Goal: Task Accomplishment & Management: Manage account settings

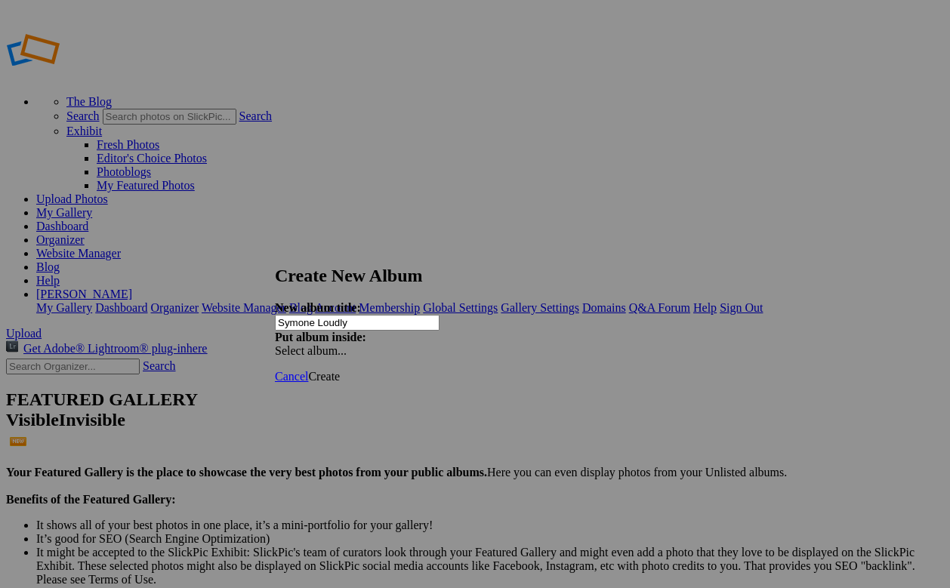
type input "Symone Loudly"
click at [340, 370] on span "Create" at bounding box center [324, 376] width 32 height 13
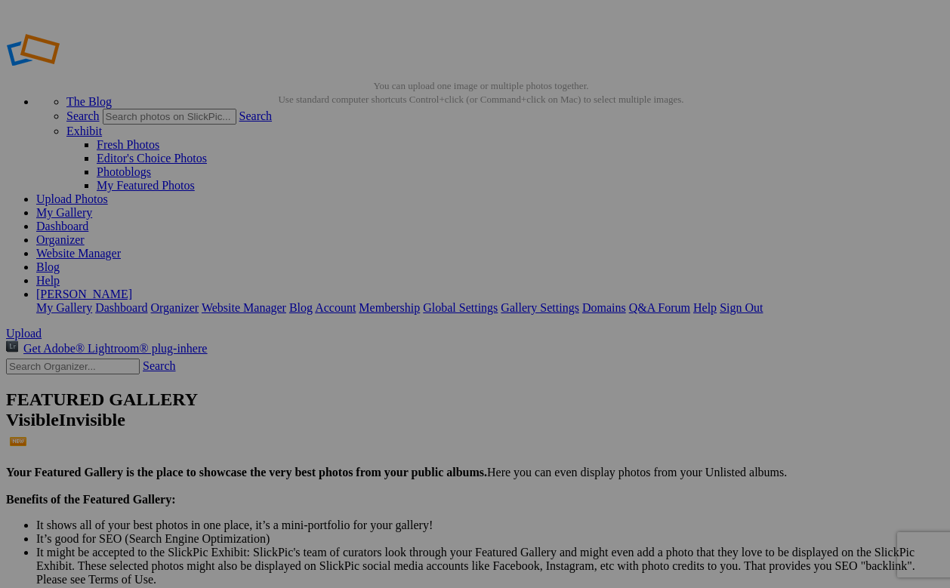
click at [337, 353] on span "Yes" at bounding box center [327, 352] width 17 height 13
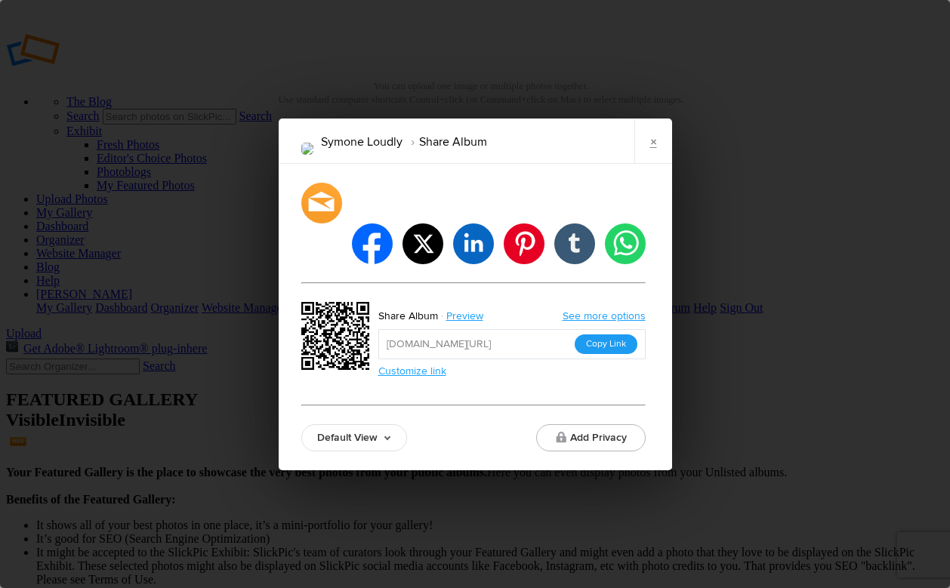
click at [602, 335] on button "Copy Link" at bounding box center [606, 345] width 63 height 20
